Goal: Task Accomplishment & Management: Complete application form

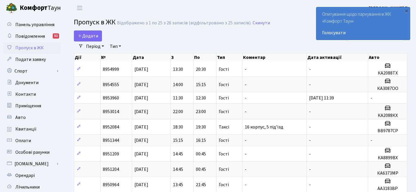
select select "25"
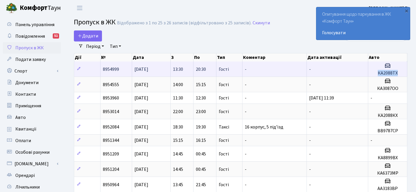
drag, startPoint x: 398, startPoint y: 72, endPoint x: 369, endPoint y: 70, distance: 28.8
click at [369, 70] on td "КА2088ТХ" at bounding box center [387, 68] width 39 height 15
copy span "КА2088ТХ"
click at [208, 68] on td "20:30" at bounding box center [204, 68] width 23 height 15
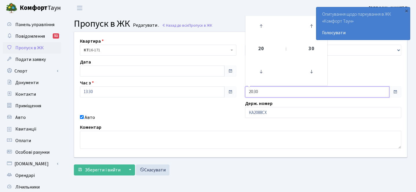
click at [290, 87] on input "20:30" at bounding box center [317, 91] width 145 height 11
click at [267, 25] on icon at bounding box center [261, 26] width 16 height 16
type input "23:30"
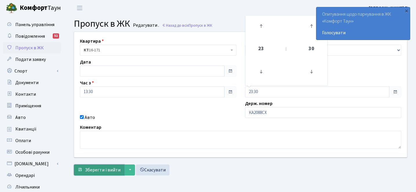
click at [99, 173] on span "Зберегти і вийти" at bounding box center [103, 170] width 36 height 6
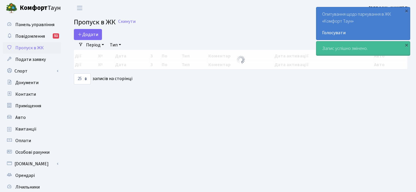
select select "25"
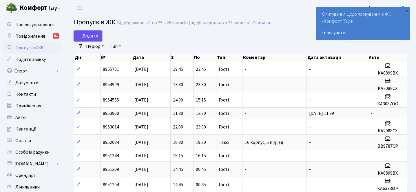
click at [91, 36] on span "Додати" at bounding box center [88, 36] width 21 height 6
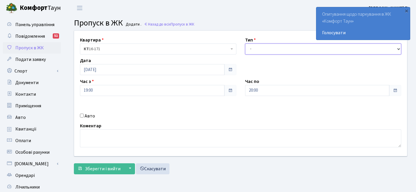
click at [263, 48] on select "- Доставка Таксі Гості Сервіс" at bounding box center [323, 48] width 156 height 11
click at [91, 117] on label "Авто" at bounding box center [90, 115] width 10 height 7
click at [84, 117] on input "Авто" at bounding box center [82, 116] width 4 height 4
checkbox input "true"
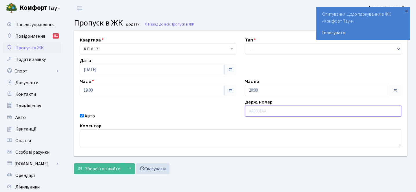
click at [254, 111] on input "text" at bounding box center [323, 110] width 156 height 11
paste input "КА2088Т"
click at [251, 110] on input "КА2088Т" at bounding box center [323, 110] width 156 height 11
click at [282, 110] on input "КА2088Т" at bounding box center [323, 110] width 156 height 11
click at [287, 117] on div "Держ. номер КА2088Т" at bounding box center [323, 108] width 165 height 21
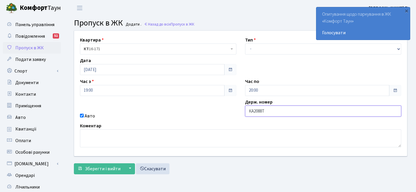
click at [286, 114] on input "КА2088Т" at bounding box center [323, 110] width 156 height 11
type input "ка2088тх"
click at [266, 59] on div "Квартира <b>КТ</b>&nbsp;&nbsp;&nbsp;&nbsp;16-171 КТ 16-171 Тип - Доставка Таксі…" at bounding box center [240, 93] width 341 height 125
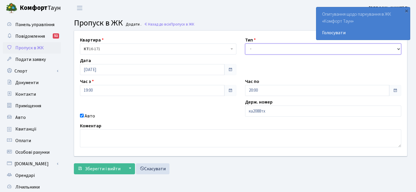
click at [262, 44] on select "- Доставка Таксі Гості Сервіс" at bounding box center [323, 48] width 156 height 11
select select "3"
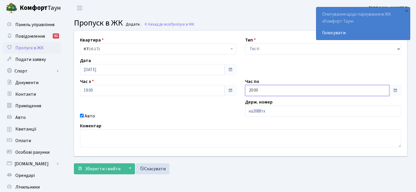
click at [257, 86] on input "20:00" at bounding box center [317, 90] width 145 height 11
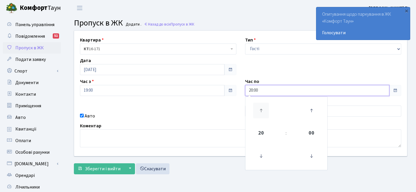
click at [260, 110] on icon at bounding box center [261, 111] width 16 height 16
click at [261, 109] on icon at bounding box center [261, 111] width 16 height 16
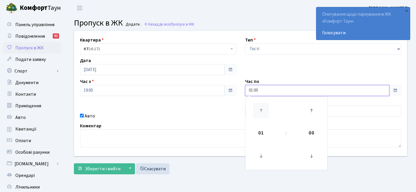
click at [261, 109] on icon at bounding box center [261, 111] width 16 height 16
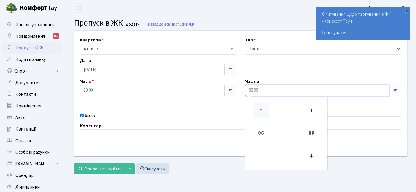
click at [261, 109] on icon at bounding box center [261, 111] width 16 height 16
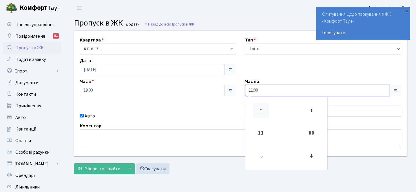
click at [261, 109] on icon at bounding box center [261, 111] width 16 height 16
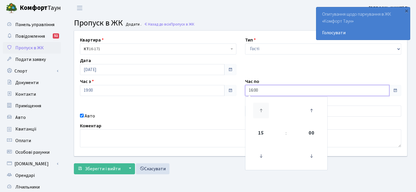
click at [261, 109] on icon at bounding box center [261, 111] width 16 height 16
click at [261, 154] on icon at bounding box center [261, 156] width 16 height 16
type input "18:00"
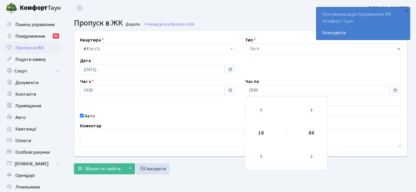
click at [156, 117] on div "Авто" at bounding box center [158, 115] width 165 height 7
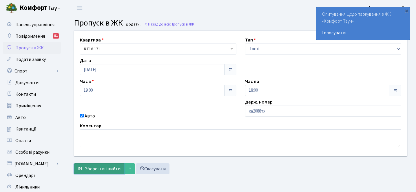
click at [111, 168] on span "Зберегти і вийти" at bounding box center [103, 168] width 36 height 6
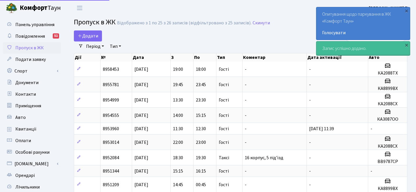
select select "25"
